Goal: Information Seeking & Learning: Learn about a topic

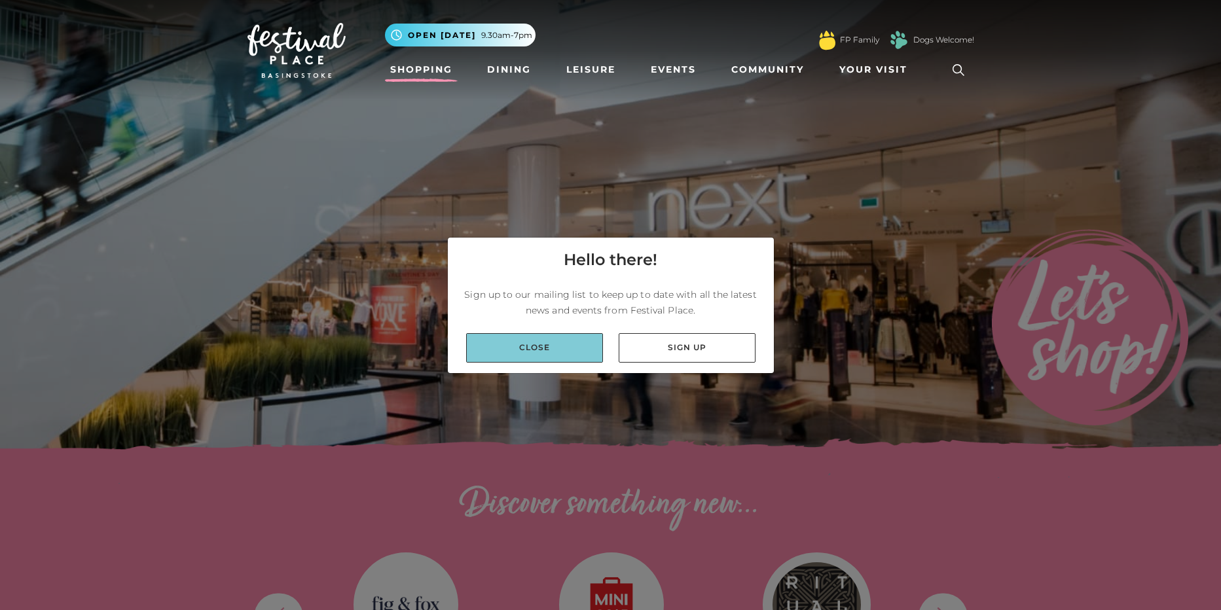
click at [542, 345] on link "Close" at bounding box center [534, 347] width 137 height 29
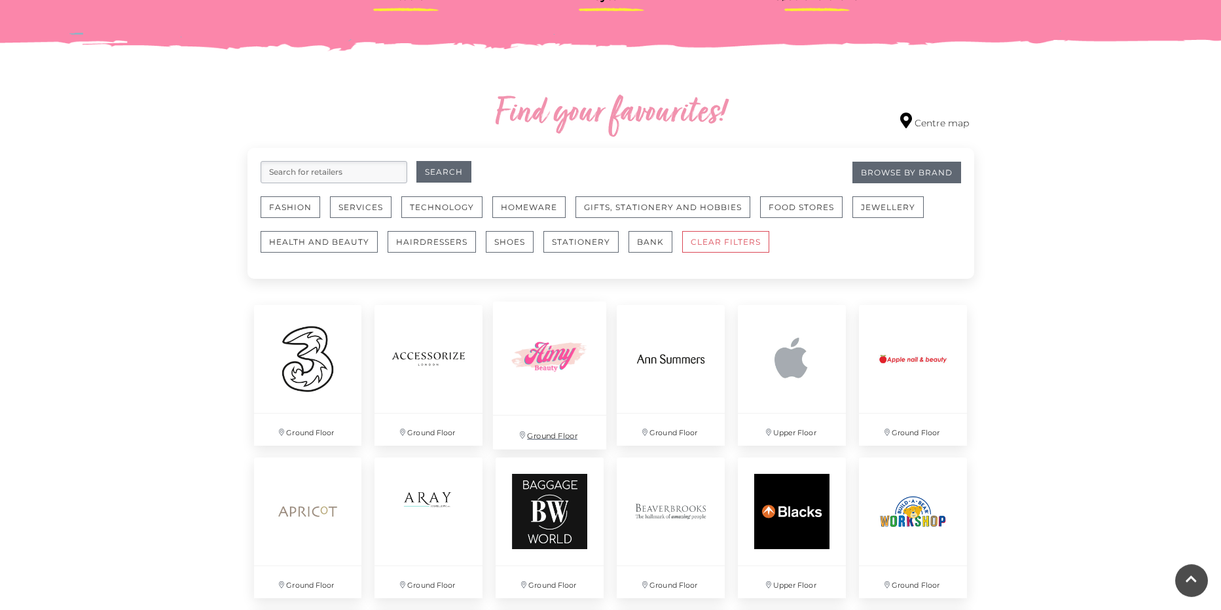
scroll to position [720, 0]
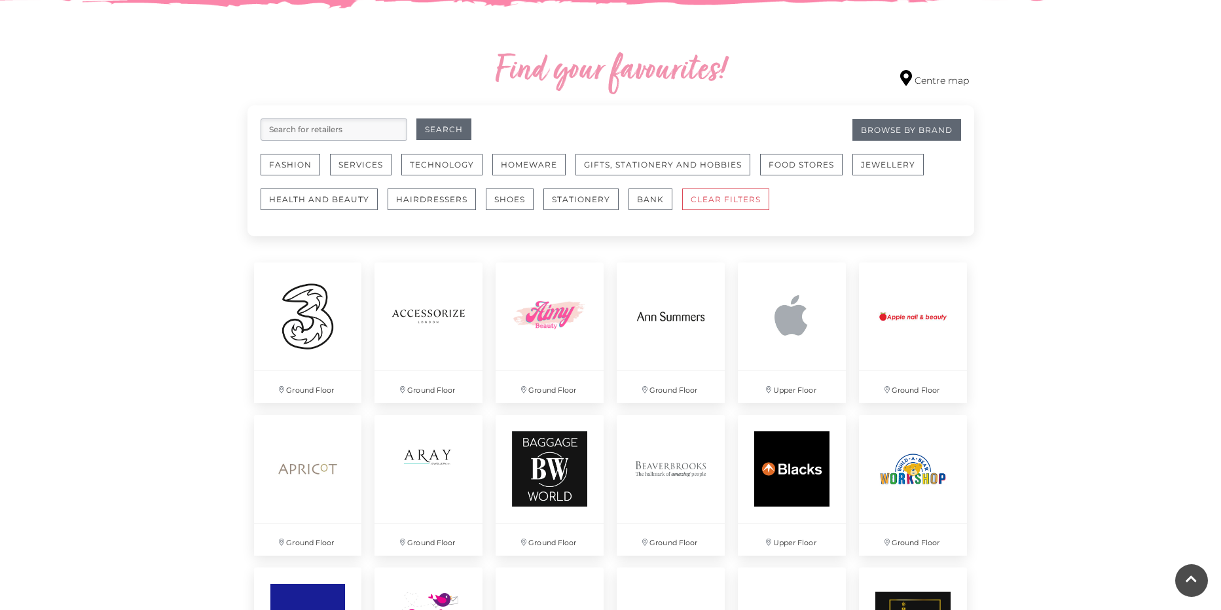
click at [347, 128] on input "search" at bounding box center [334, 130] width 147 height 22
type input "shoes"
click at [416, 119] on button "Search" at bounding box center [443, 130] width 55 height 22
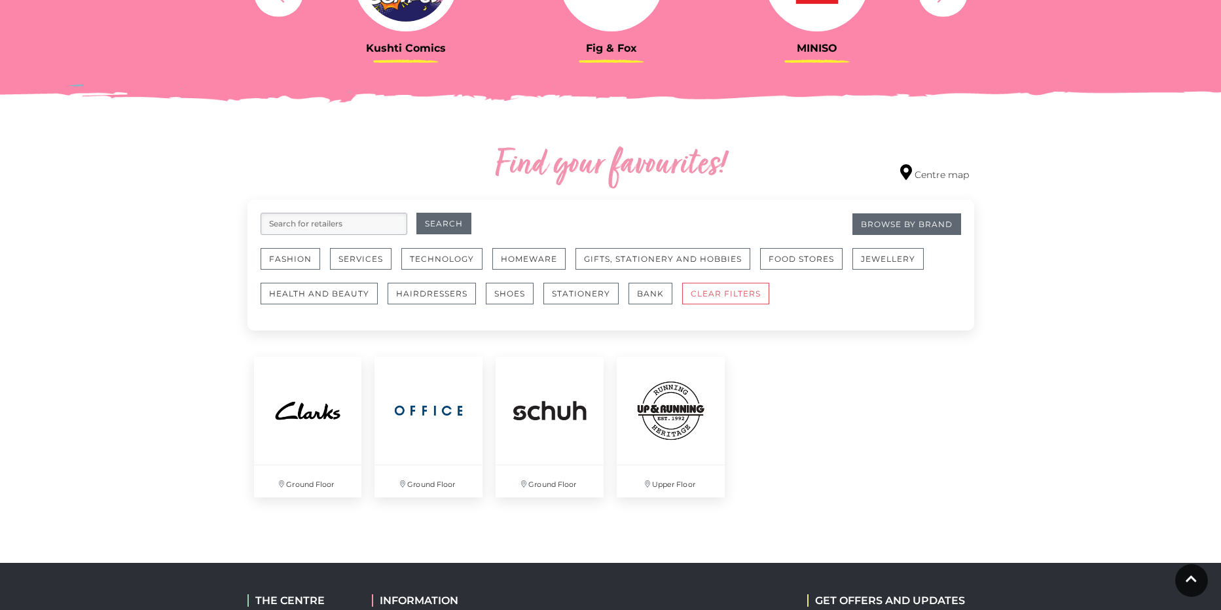
scroll to position [564, 0]
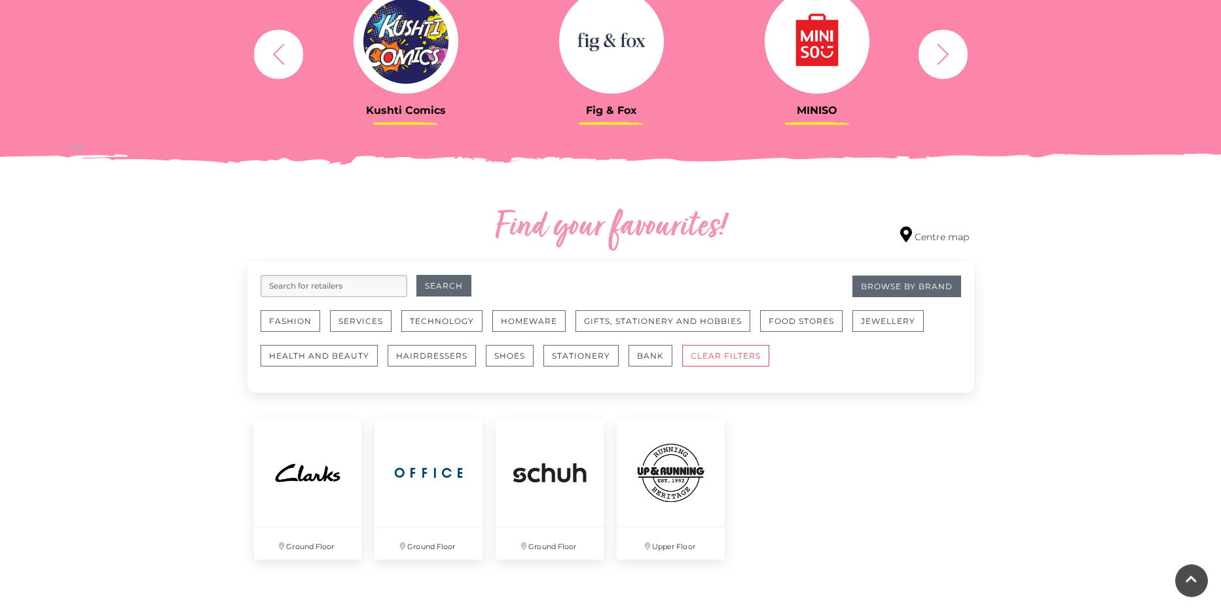
click at [324, 281] on input "search" at bounding box center [334, 286] width 147 height 22
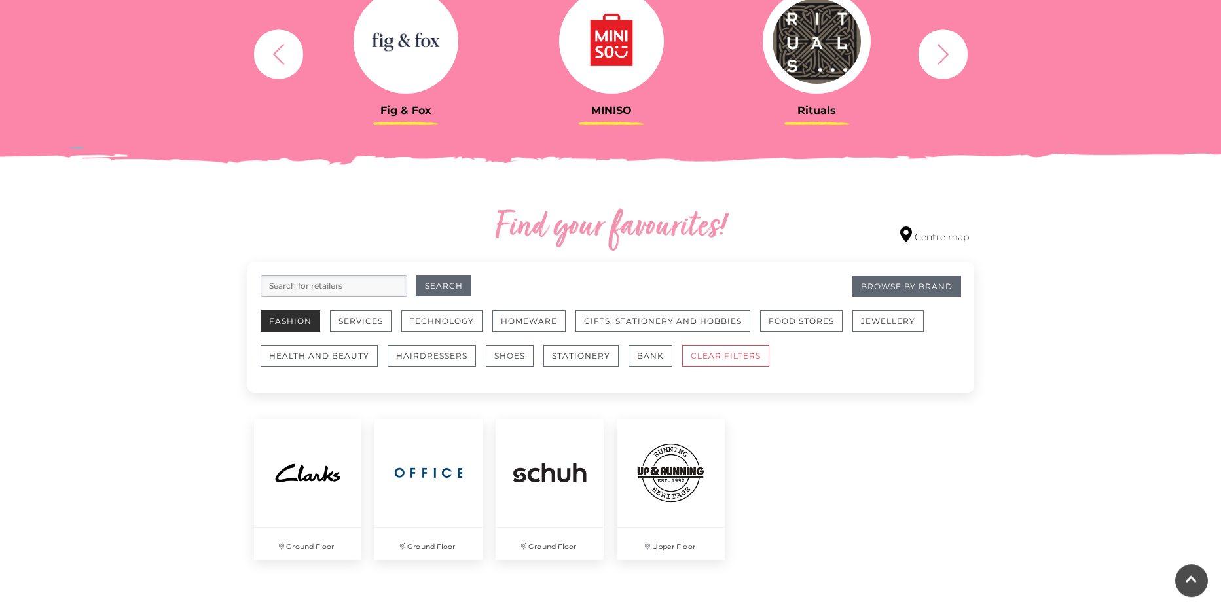
click at [264, 318] on button "Fashion" at bounding box center [291, 321] width 60 height 22
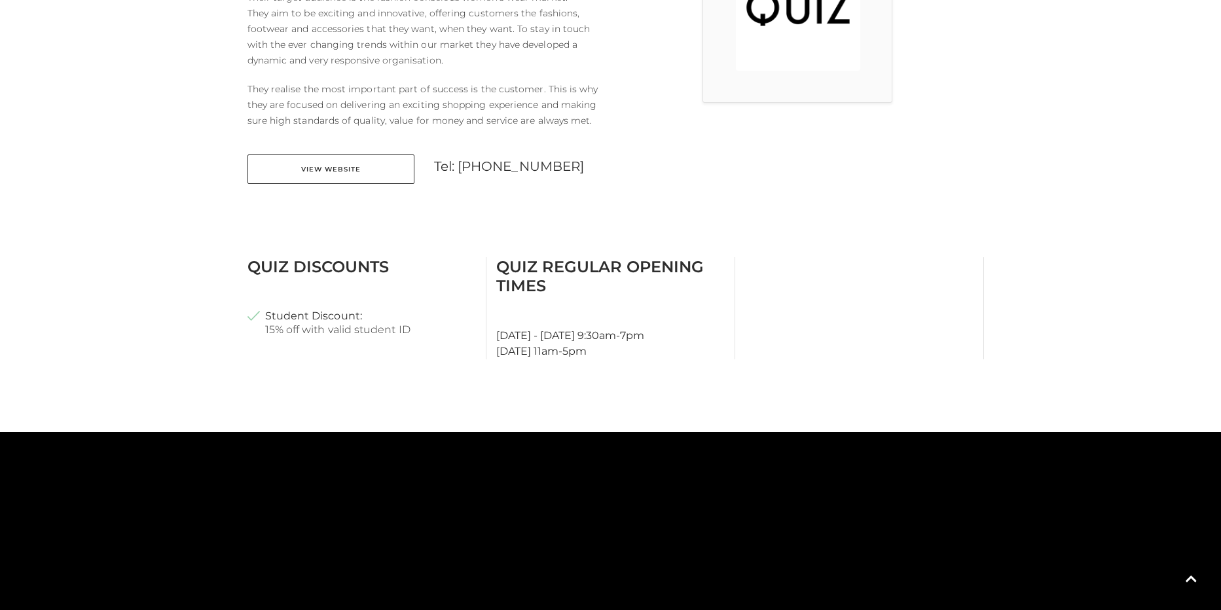
scroll to position [513, 0]
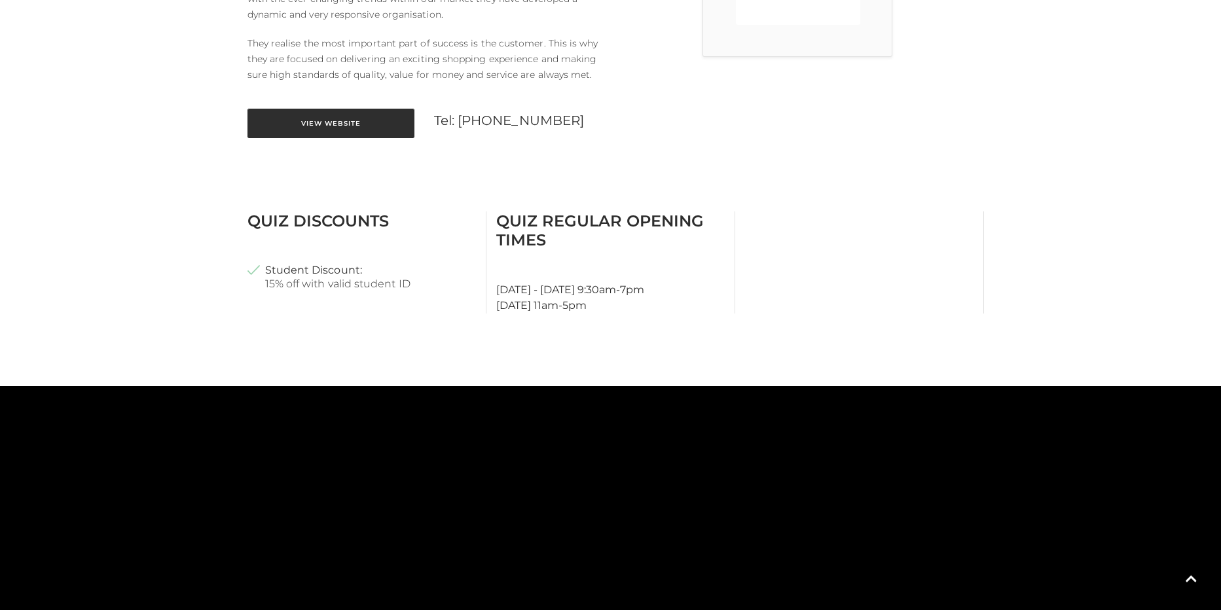
click at [337, 119] on link "View Website" at bounding box center [330, 123] width 167 height 29
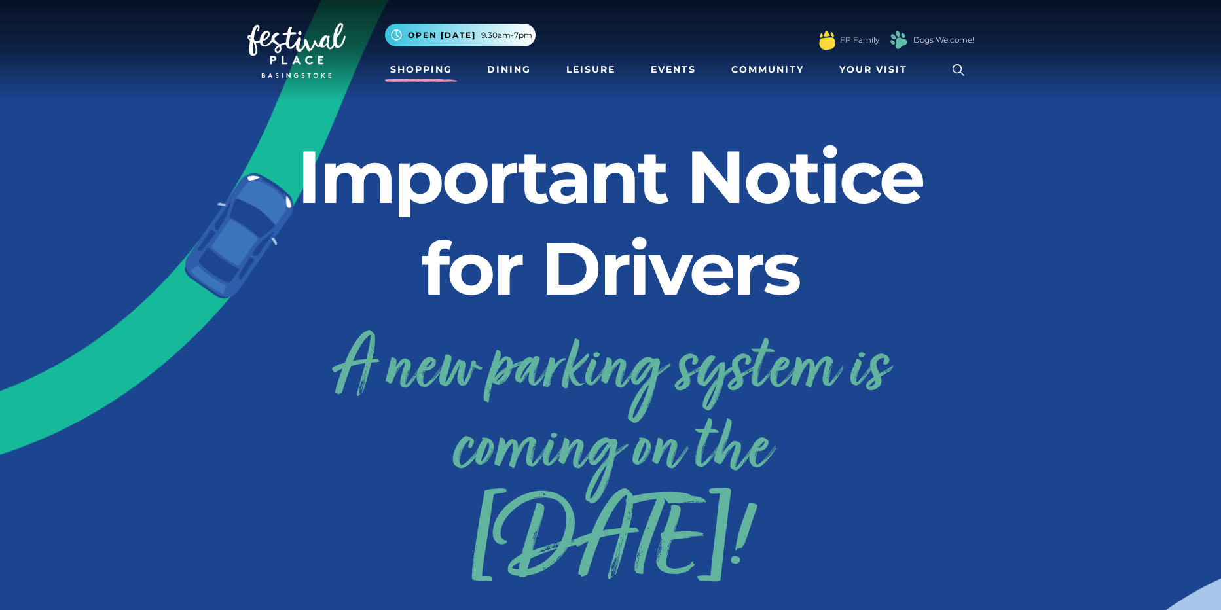
click at [433, 77] on link "Shopping" at bounding box center [421, 70] width 73 height 24
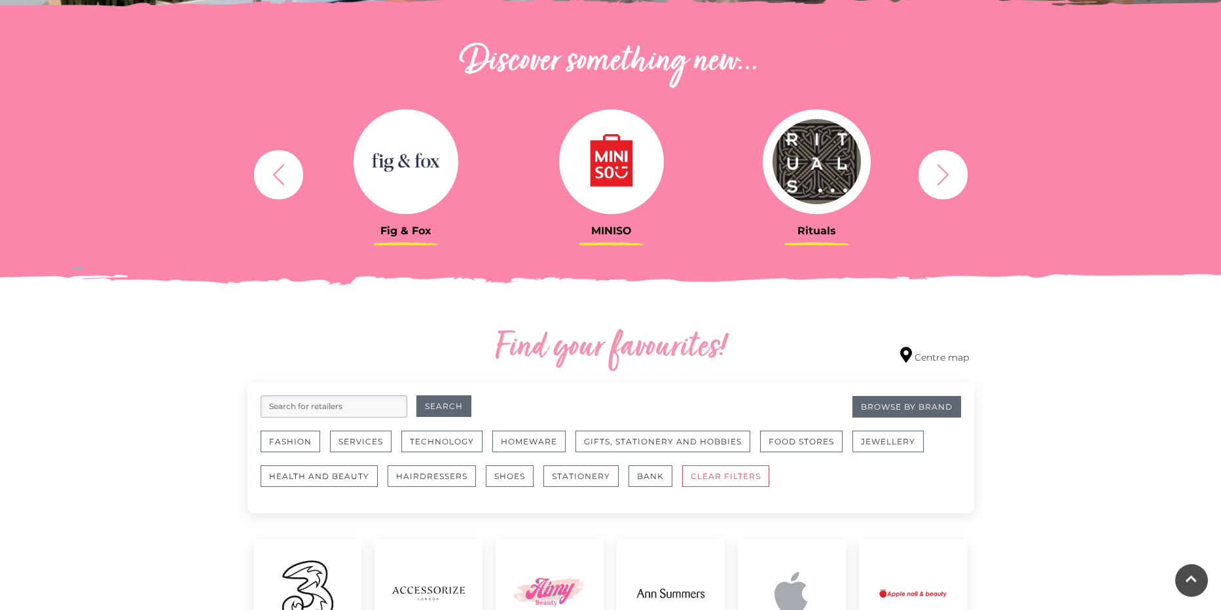
scroll to position [444, 0]
click at [939, 177] on icon "button" at bounding box center [943, 174] width 24 height 24
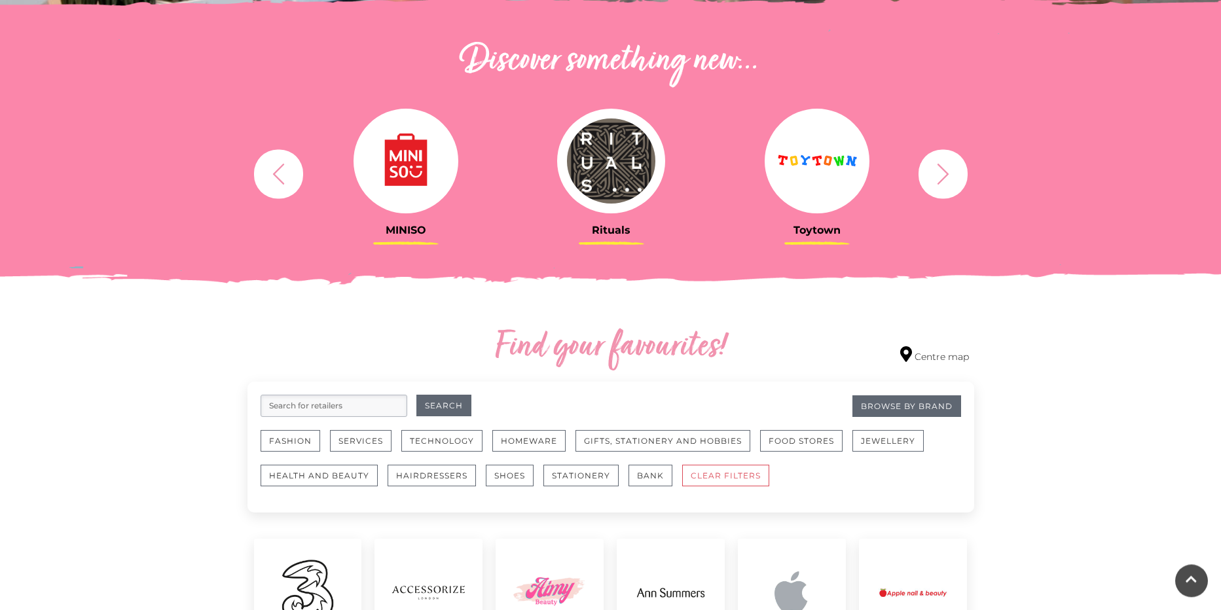
click at [939, 177] on icon "button" at bounding box center [943, 174] width 24 height 24
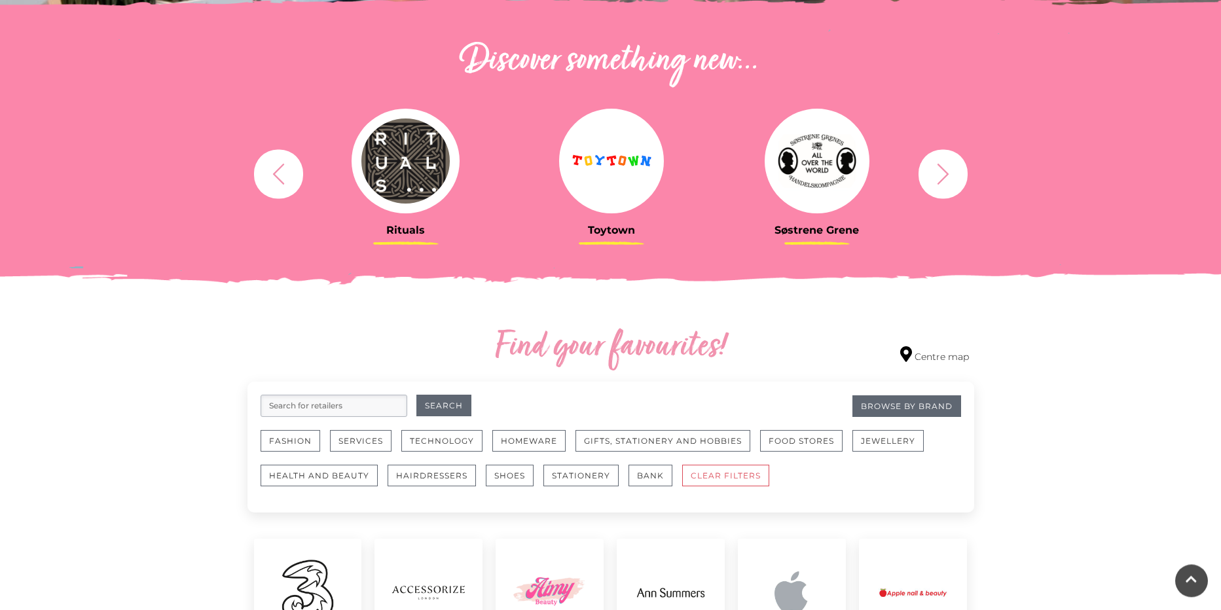
click at [939, 177] on icon "button" at bounding box center [943, 174] width 24 height 24
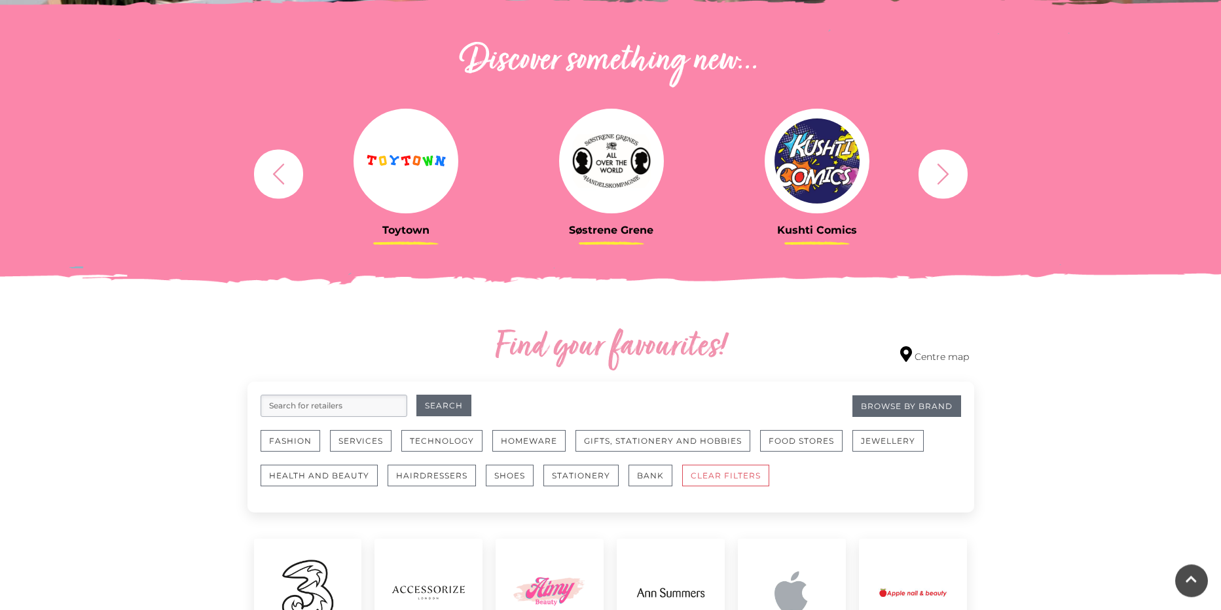
click at [939, 177] on icon "button" at bounding box center [943, 174] width 24 height 24
drag, startPoint x: 939, startPoint y: 177, endPoint x: 877, endPoint y: 204, distance: 67.4
click at [931, 183] on icon "button" at bounding box center [943, 174] width 24 height 24
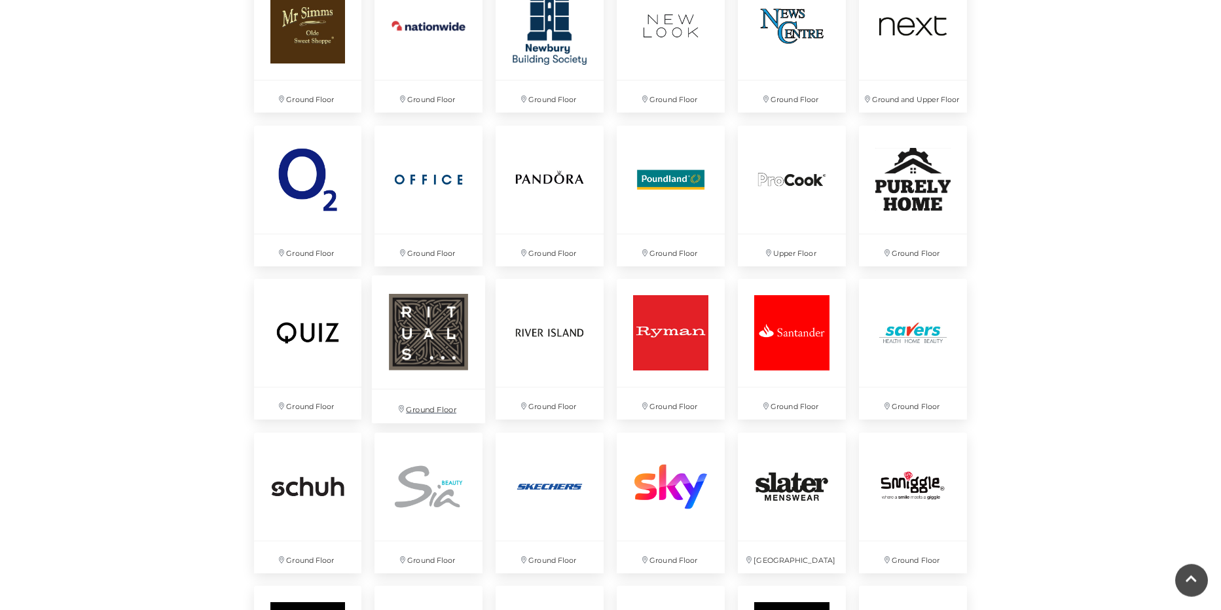
scroll to position [2552, 0]
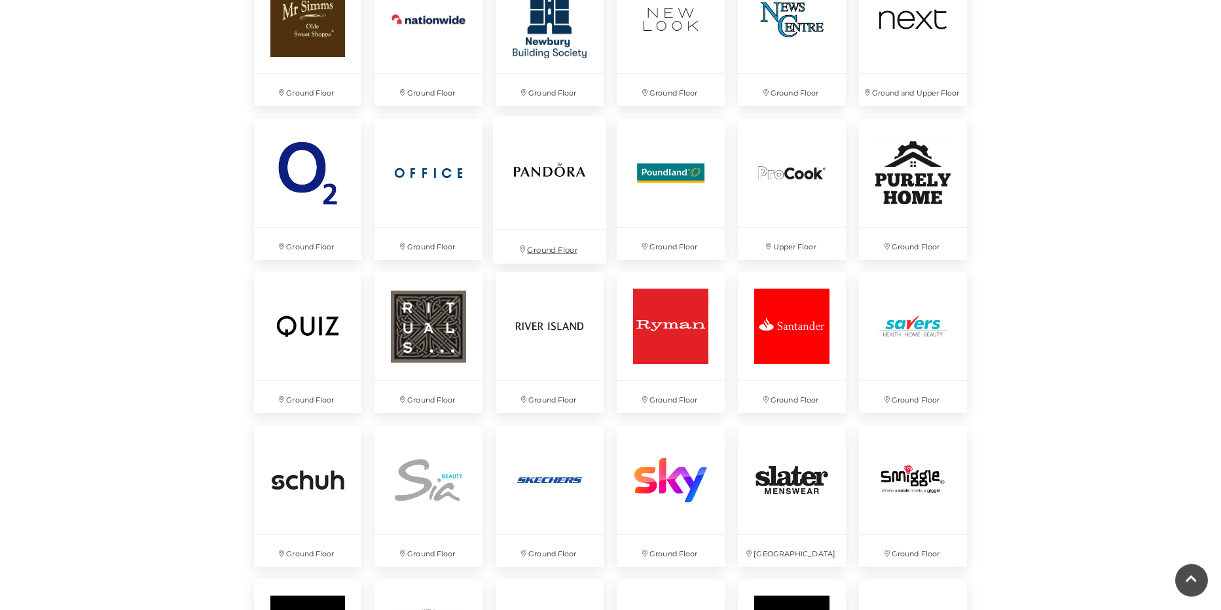
click at [553, 183] on img at bounding box center [549, 171] width 113 height 113
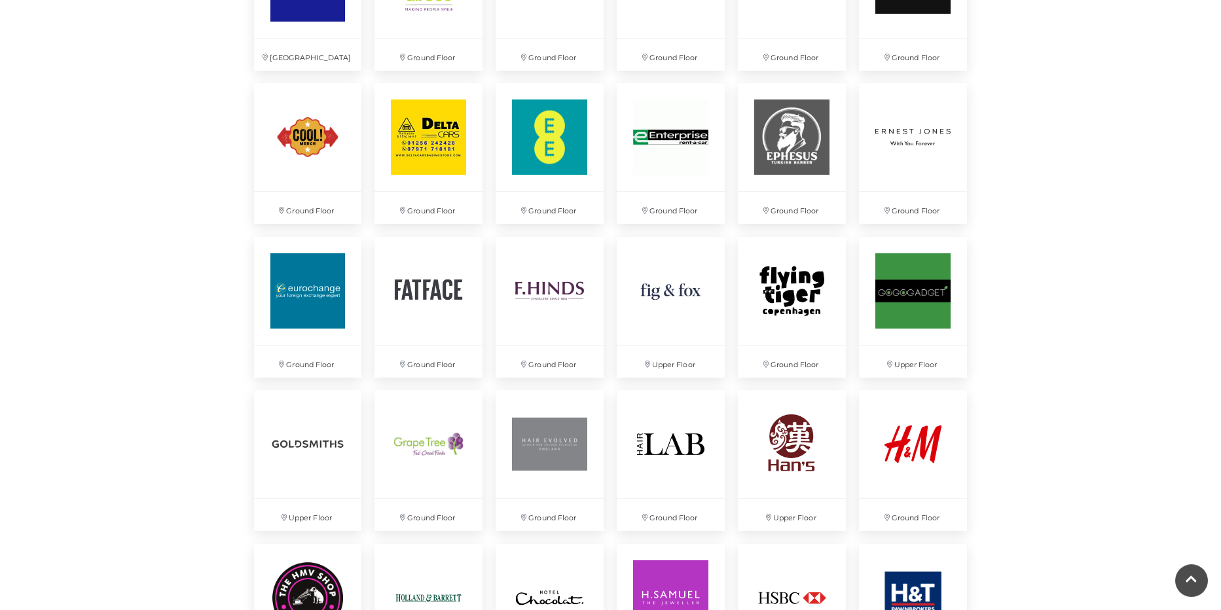
scroll to position [1354, 0]
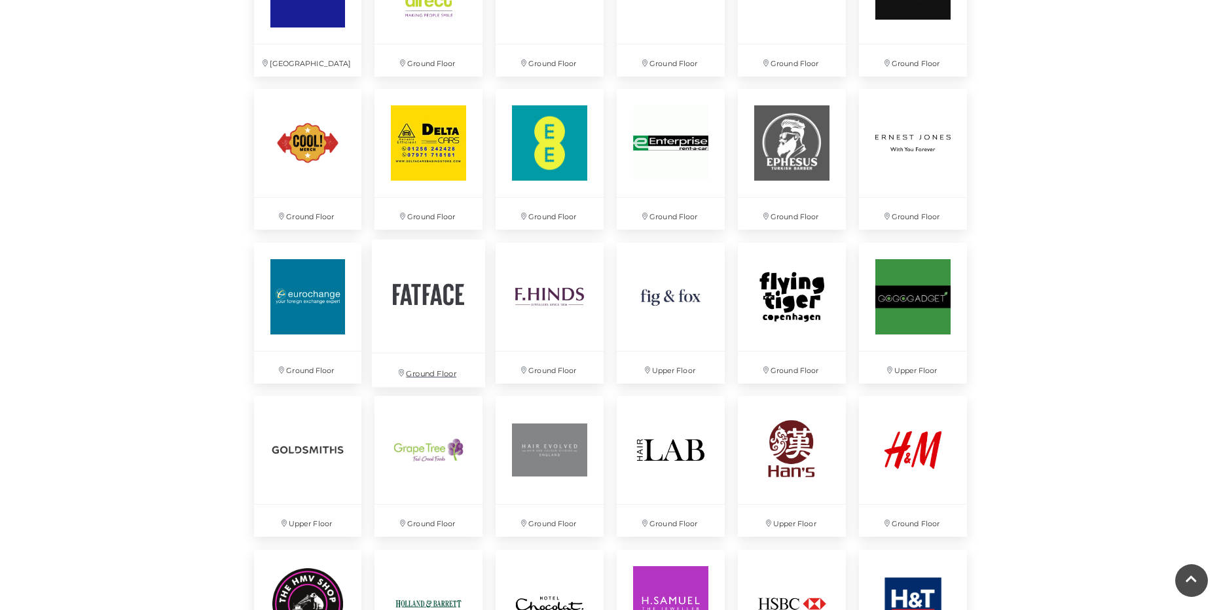
click at [403, 303] on img at bounding box center [428, 295] width 113 height 113
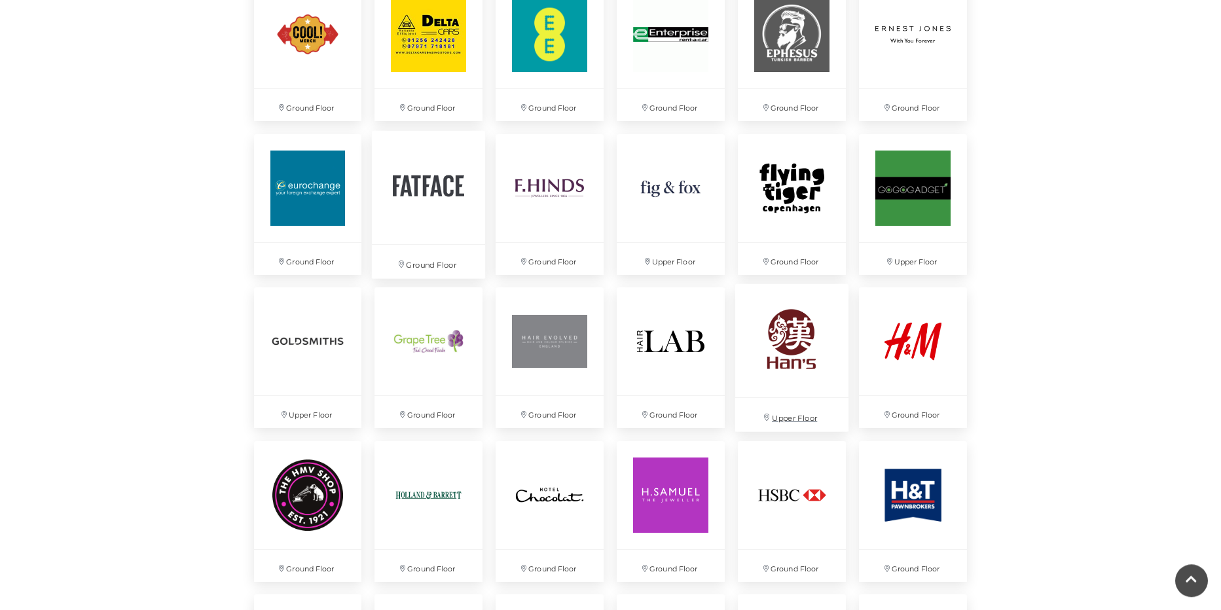
scroll to position [1469, 0]
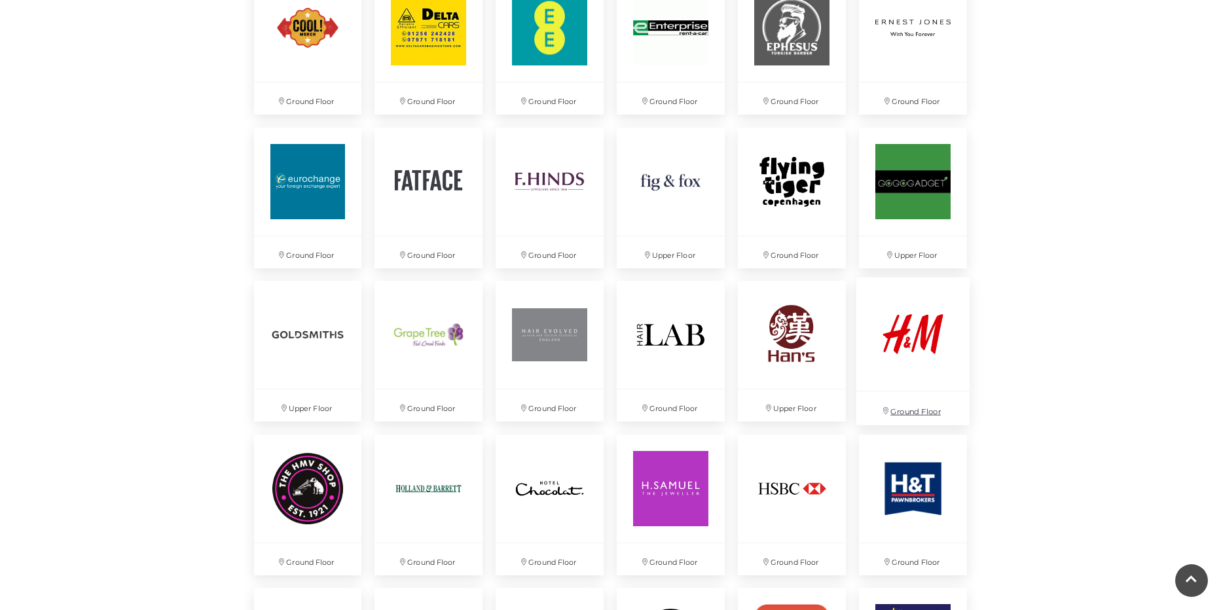
click at [910, 350] on img at bounding box center [912, 334] width 113 height 113
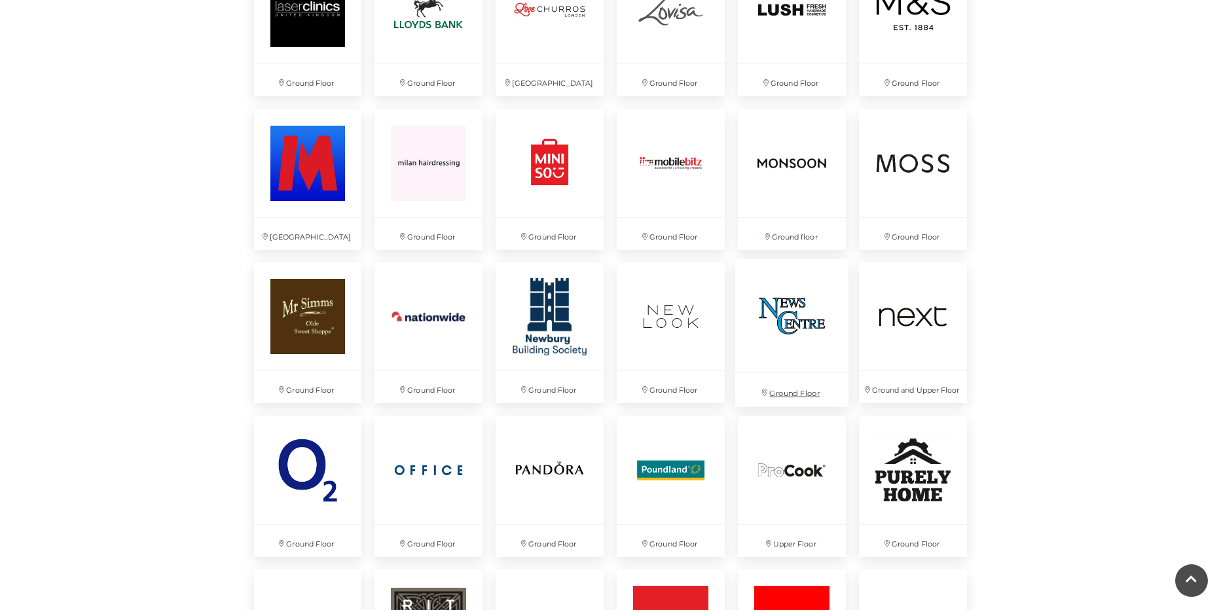
scroll to position [2276, 0]
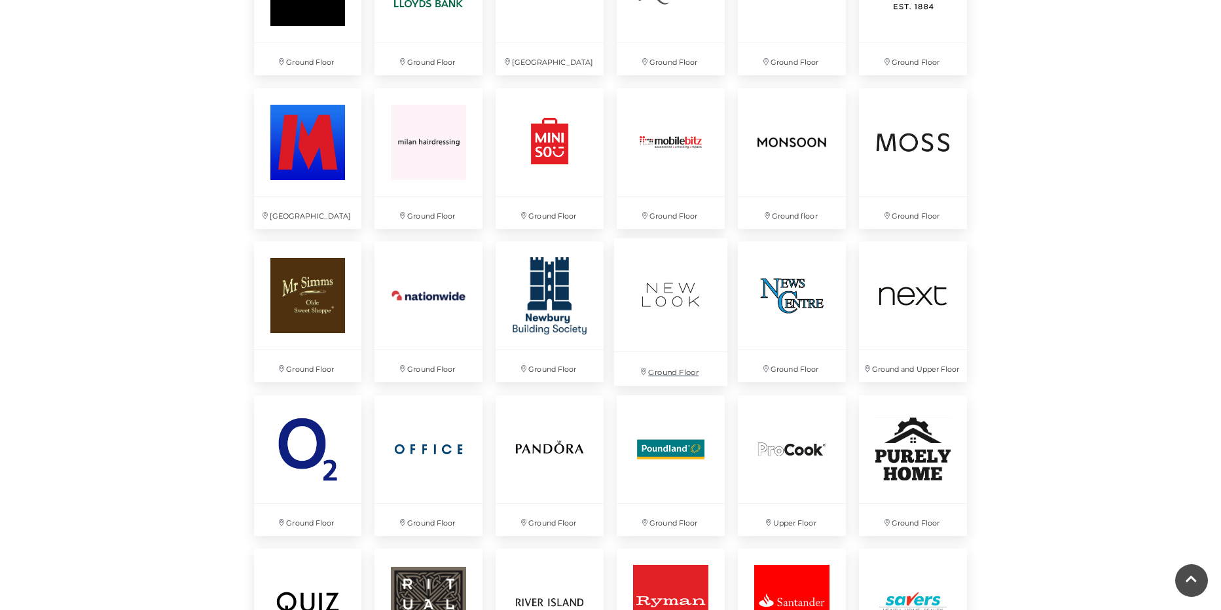
click at [686, 308] on img at bounding box center [670, 294] width 113 height 113
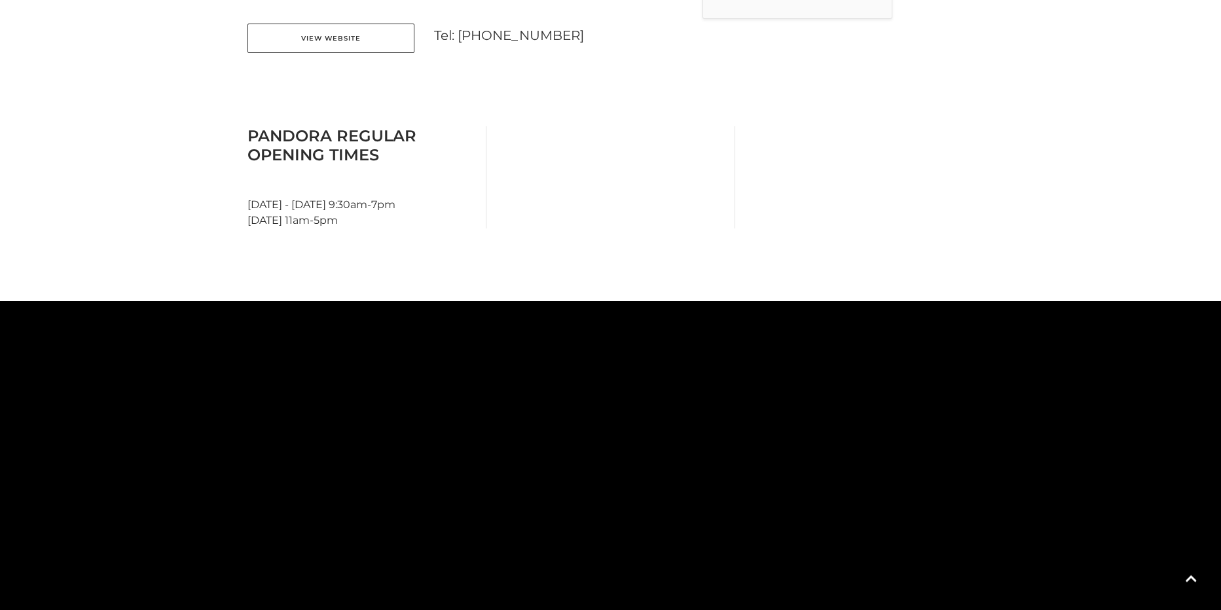
scroll to position [564, 0]
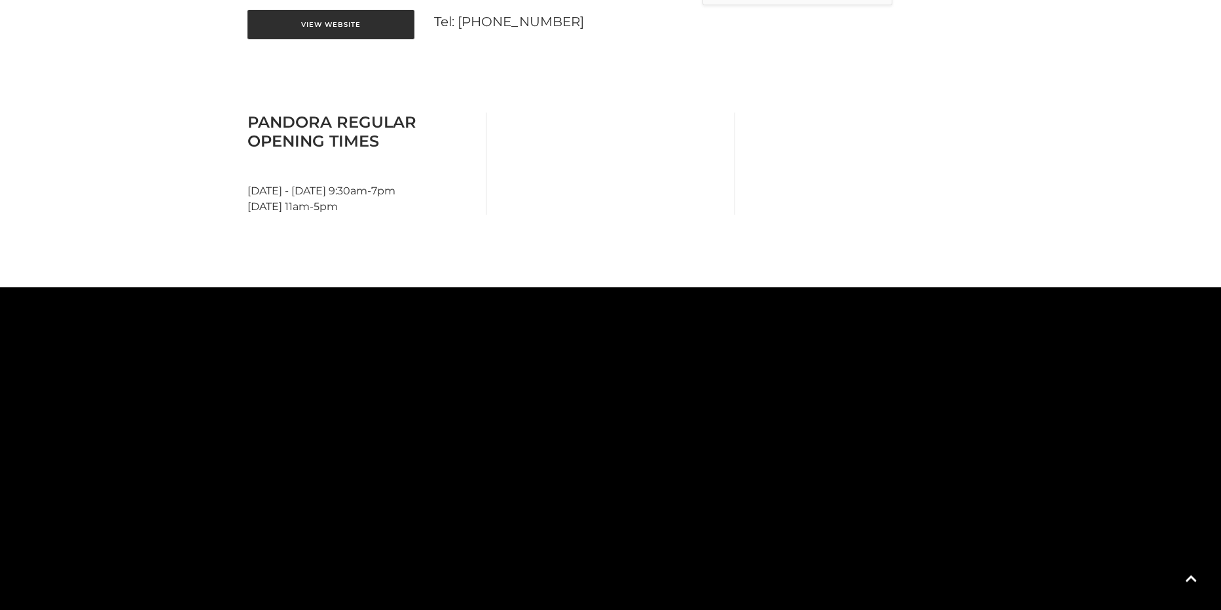
click at [369, 20] on link "View Website" at bounding box center [330, 24] width 167 height 29
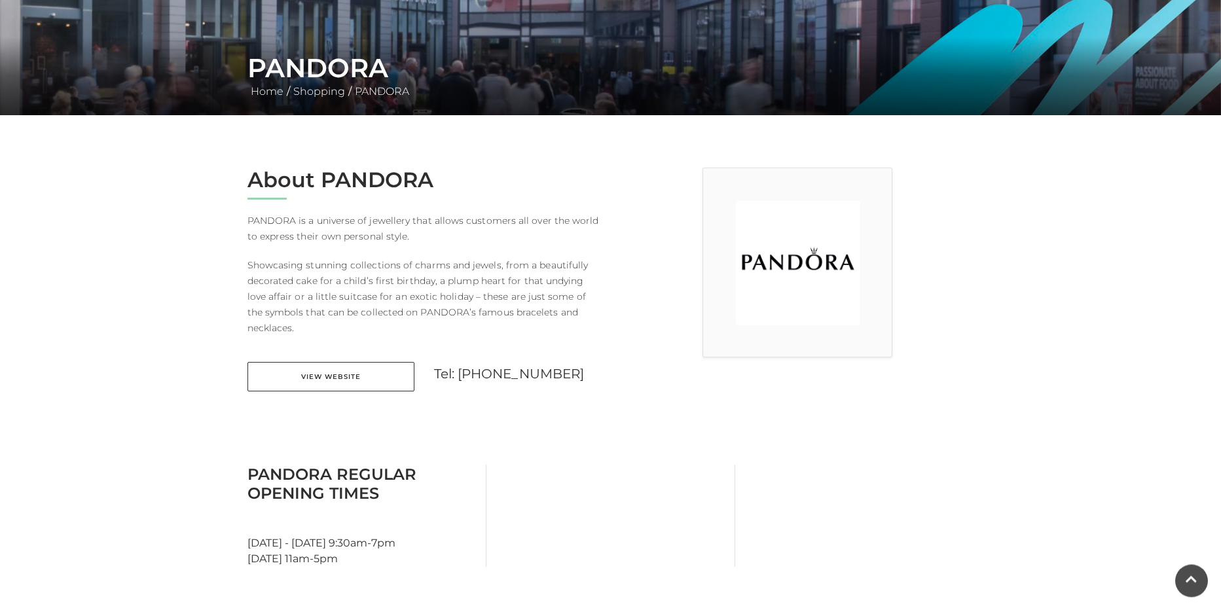
scroll to position [161, 0]
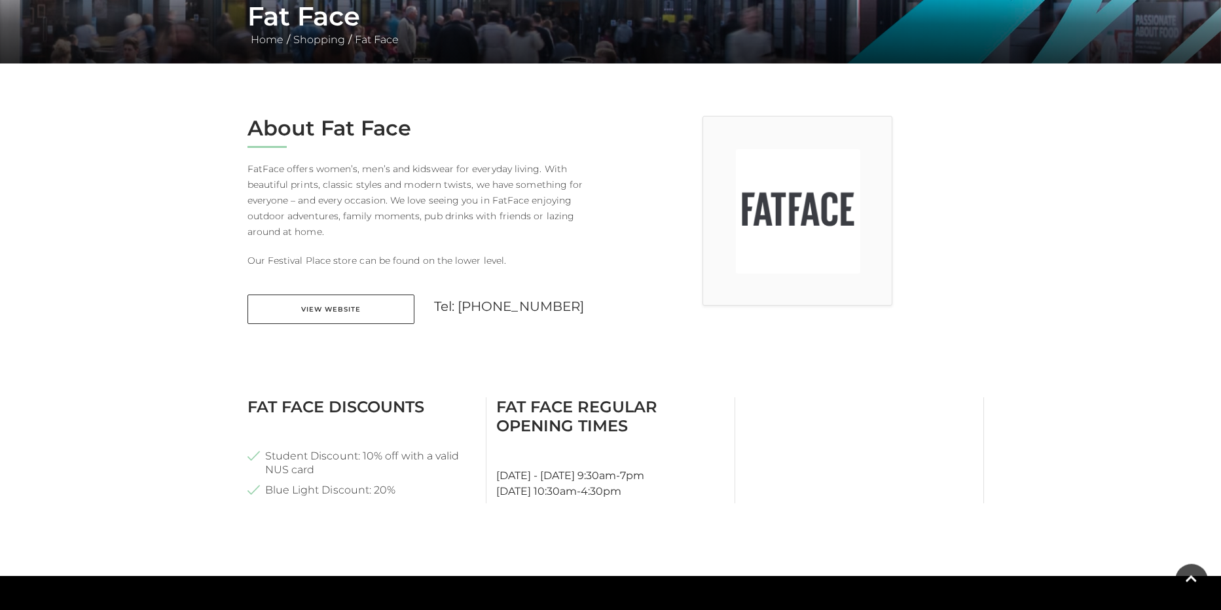
scroll to position [271, 0]
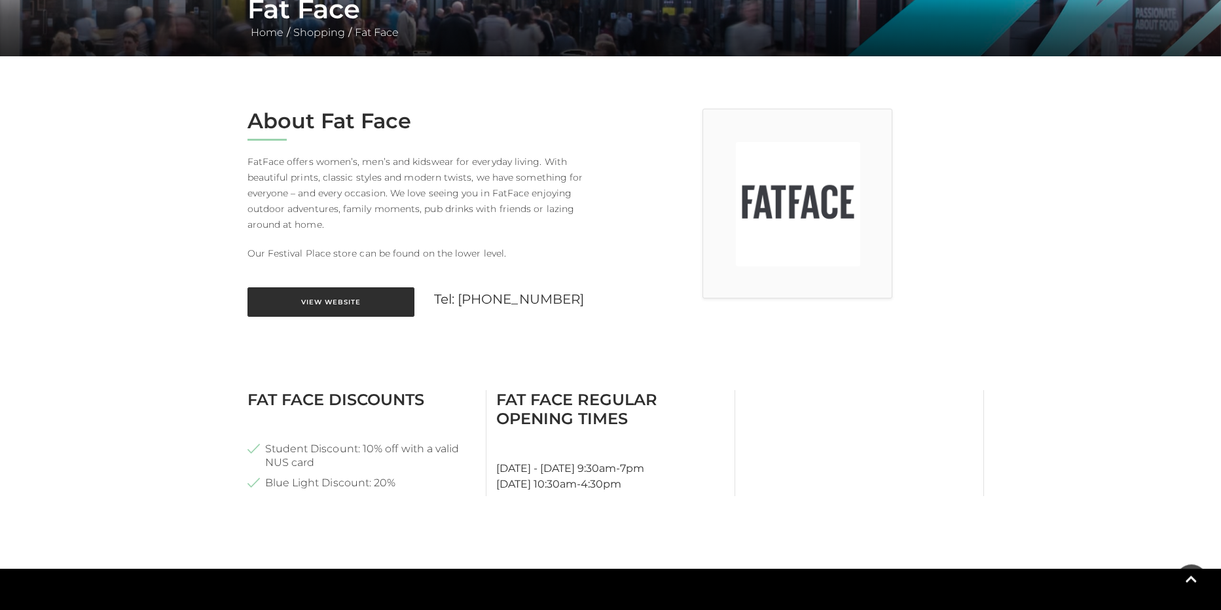
click at [310, 295] on link "View Website" at bounding box center [330, 301] width 167 height 29
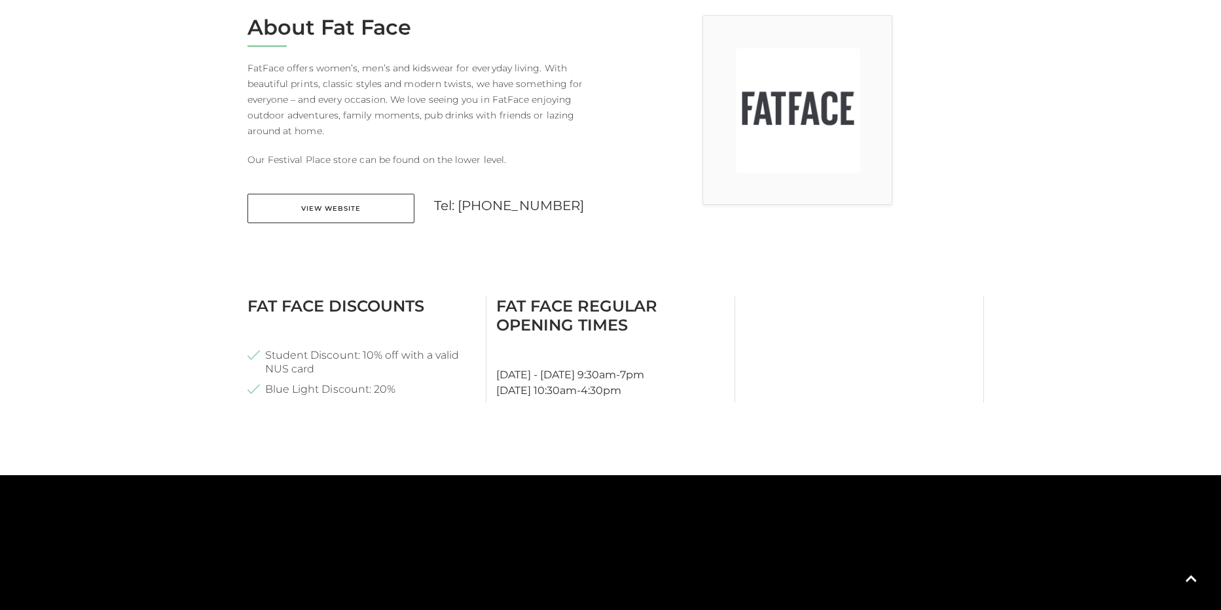
scroll to position [363, 0]
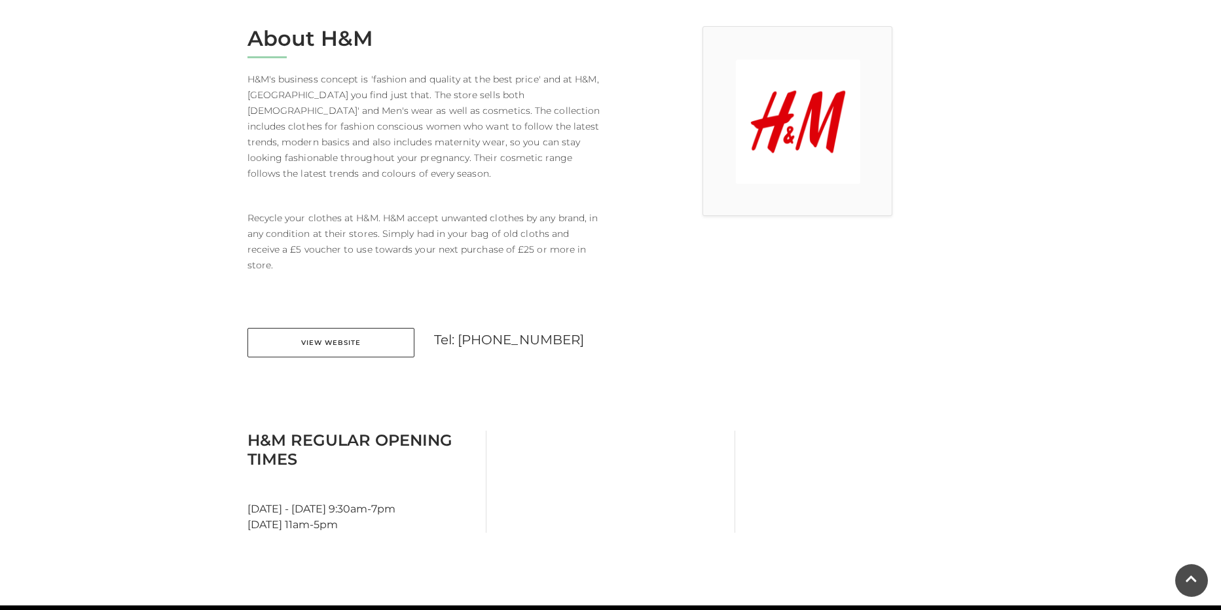
scroll to position [357, 0]
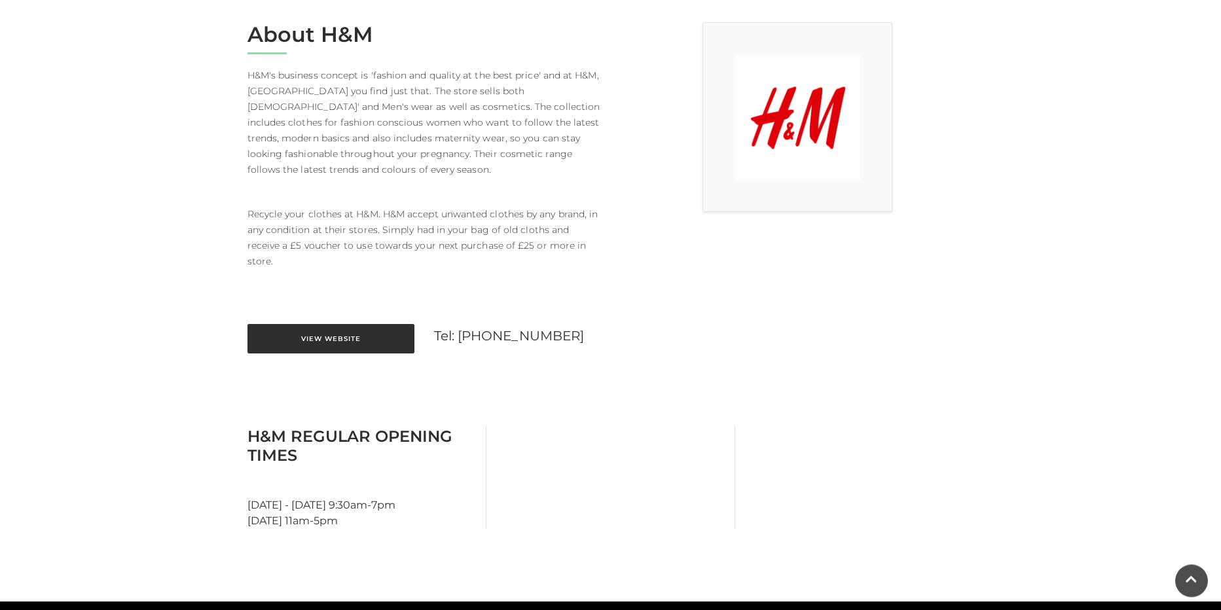
click at [302, 338] on link "View Website" at bounding box center [330, 338] width 167 height 29
click at [366, 324] on link "View Website" at bounding box center [330, 338] width 167 height 29
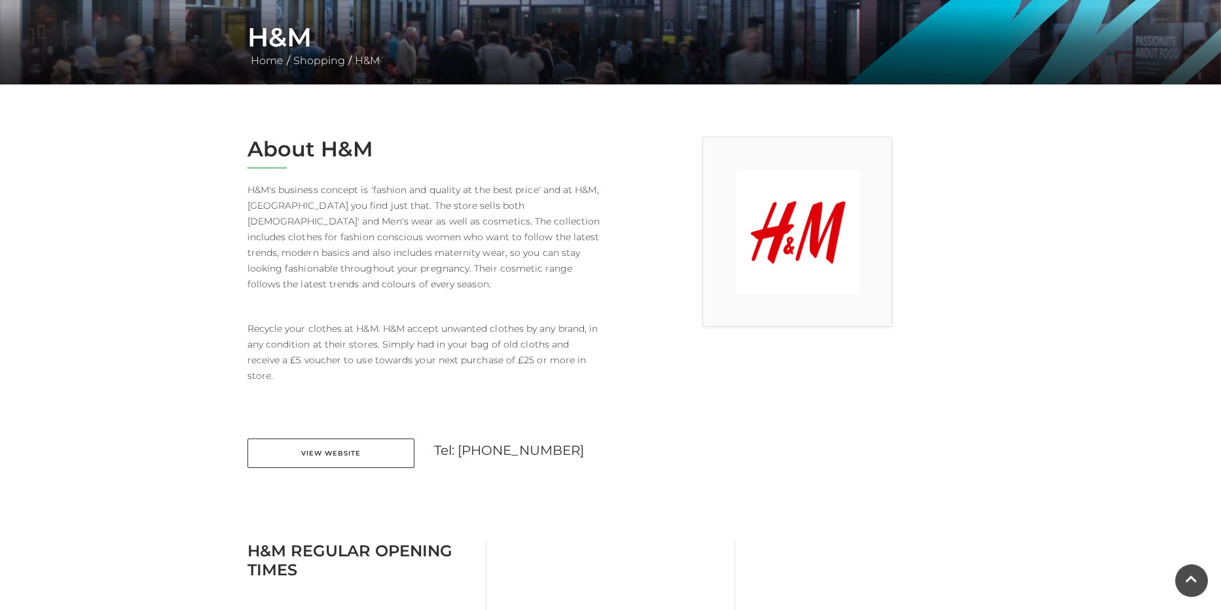
scroll to position [242, 0]
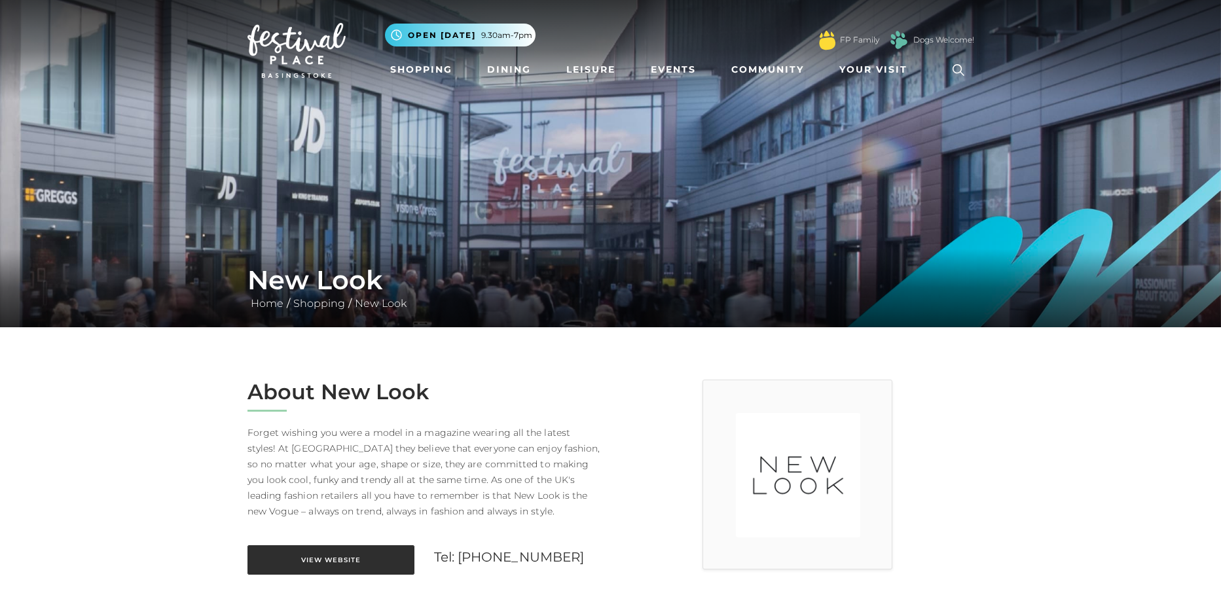
click at [378, 572] on link "View Website" at bounding box center [330, 559] width 167 height 29
